Goal: Information Seeking & Learning: Learn about a topic

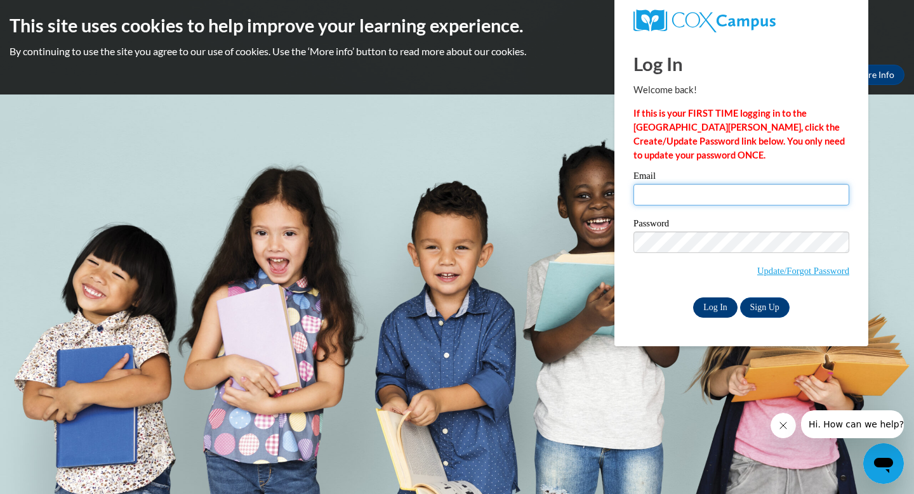
type input "samantha.jay.phillips@gmail.com"
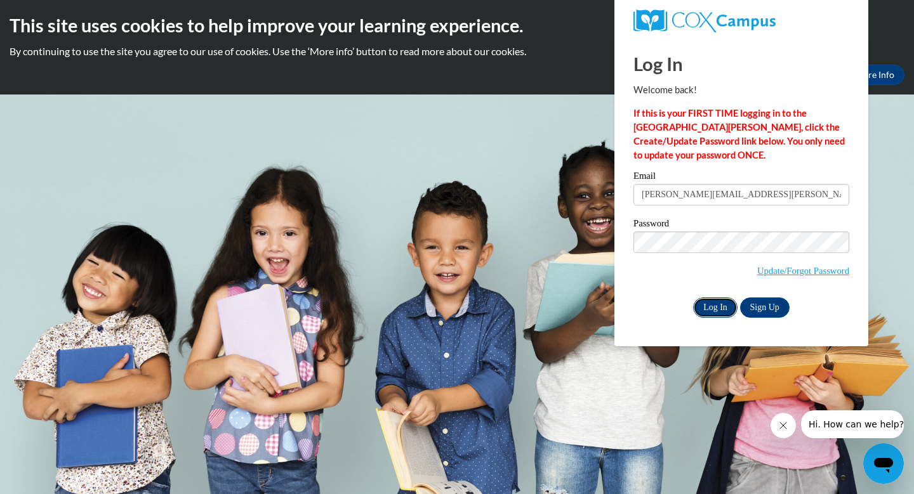
click at [706, 306] on input "Log In" at bounding box center [715, 308] width 44 height 20
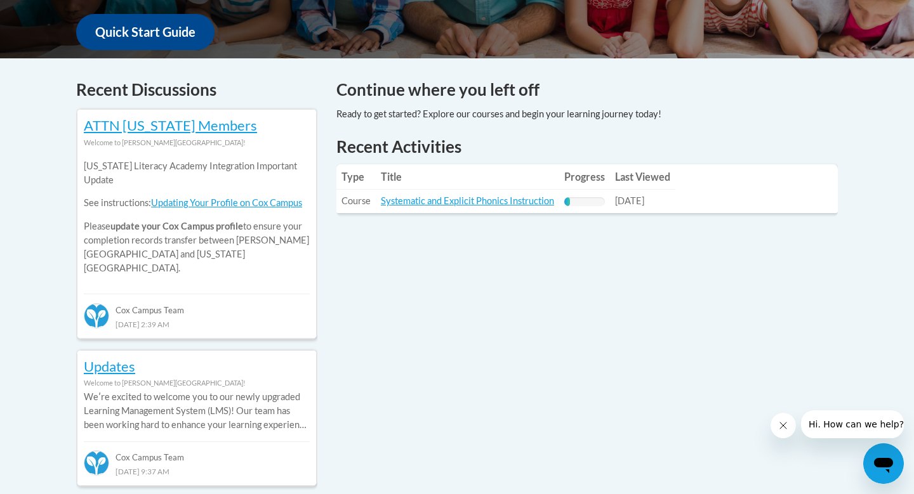
scroll to position [483, 0]
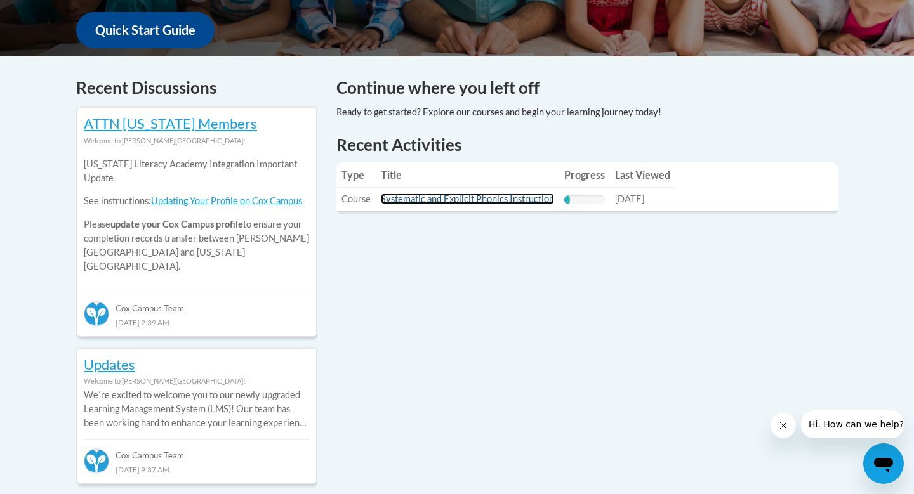
click at [532, 199] on link "Systematic and Explicit Phonics Instruction" at bounding box center [467, 198] width 173 height 11
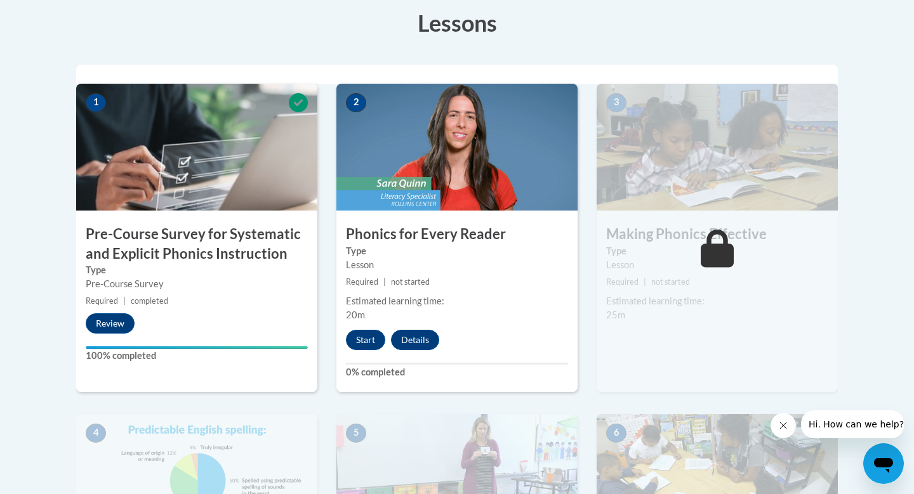
scroll to position [371, 0]
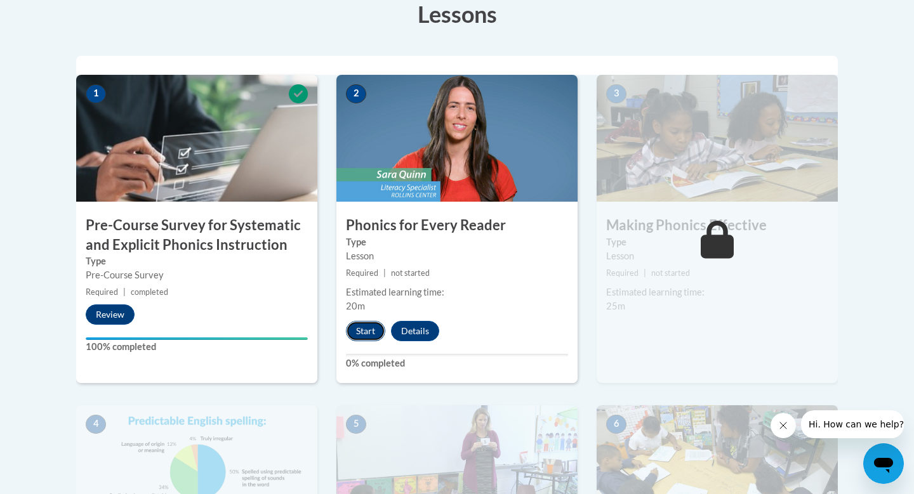
click at [372, 330] on button "Start" at bounding box center [365, 331] width 39 height 20
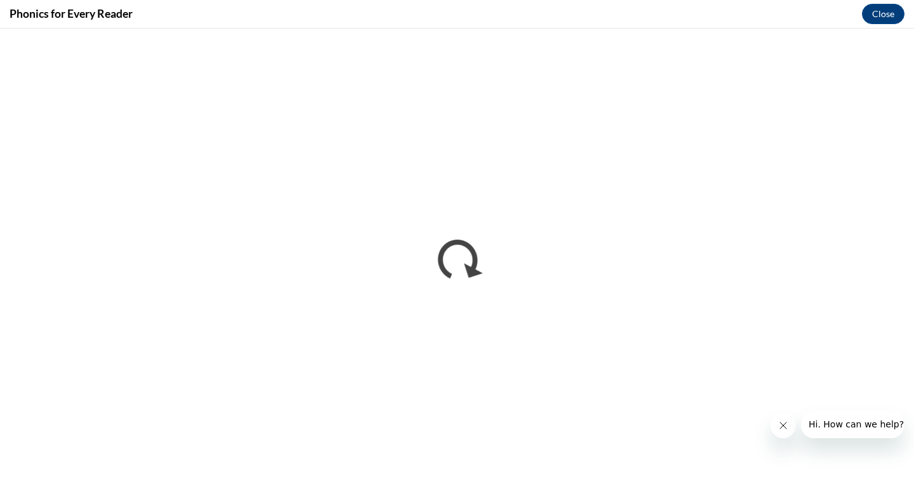
scroll to position [0, 0]
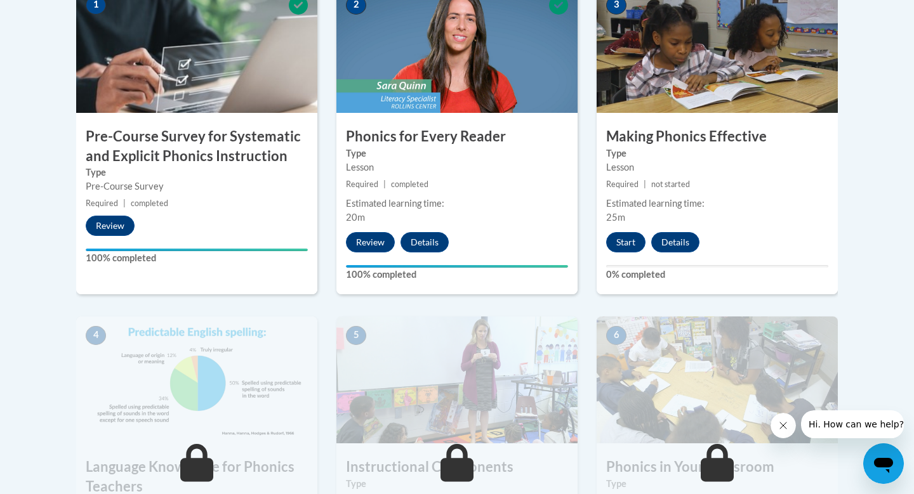
scroll to position [462, 0]
